Goal: Task Accomplishment & Management: Manage account settings

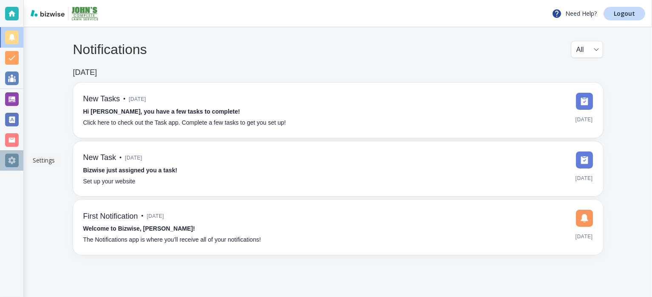
click at [15, 162] on div at bounding box center [12, 160] width 14 height 14
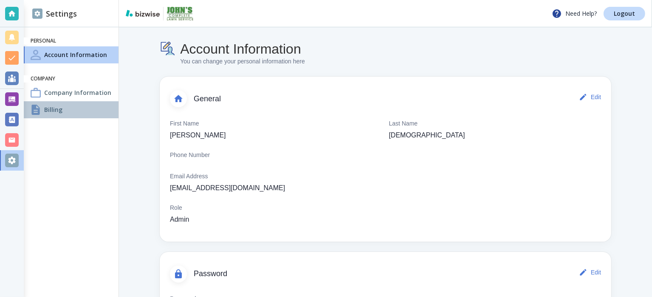
click at [52, 114] on div "Billing" at bounding box center [71, 109] width 95 height 17
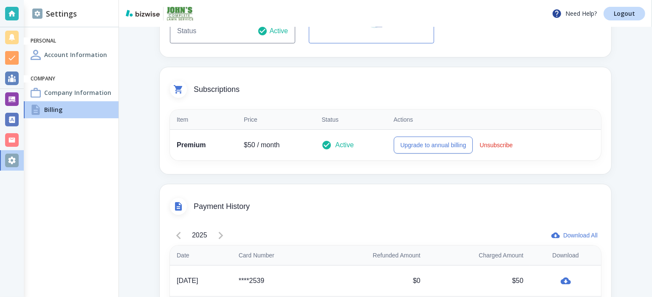
scroll to position [211, 0]
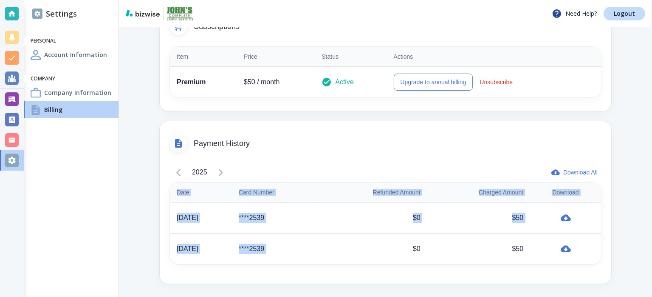
drag, startPoint x: 278, startPoint y: 249, endPoint x: 150, endPoint y: 216, distance: 132.1
click at [153, 221] on div "Billing You can change your billing and subscription information here Payment M…" at bounding box center [385, 56] width 533 height 481
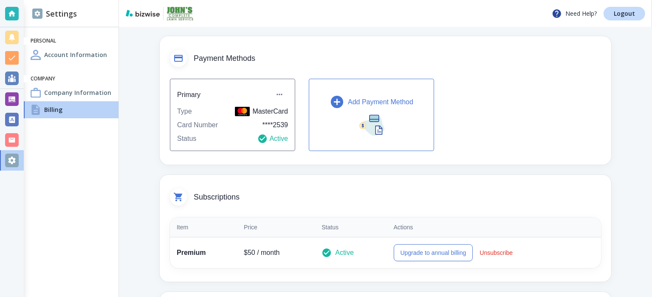
scroll to position [0, 0]
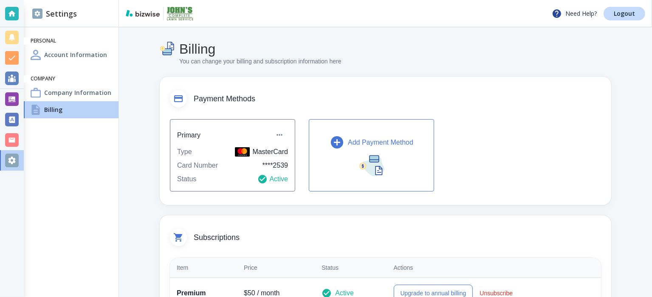
click at [391, 141] on p "Add Payment Method" at bounding box center [380, 142] width 65 height 10
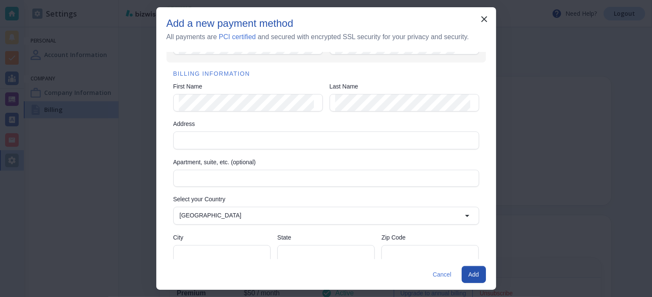
scroll to position [114, 0]
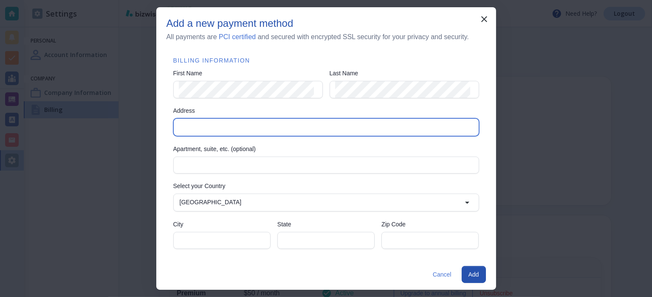
click at [315, 122] on input "Address" at bounding box center [325, 127] width 299 height 12
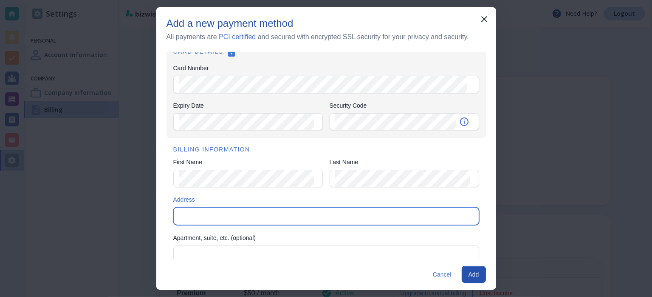
scroll to position [0, 0]
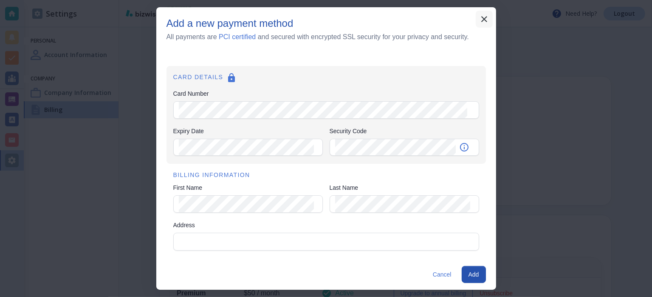
click at [484, 21] on icon "button" at bounding box center [484, 19] width 10 height 10
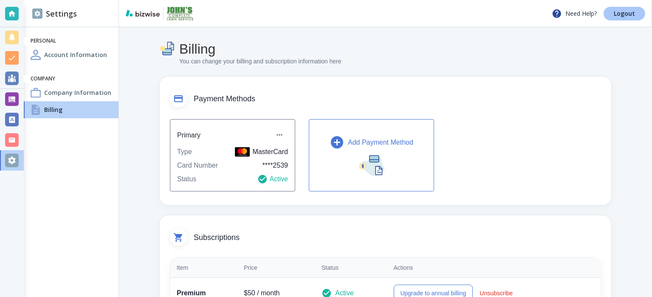
click at [622, 16] on p "Logout" at bounding box center [624, 14] width 21 height 6
